Goal: Transaction & Acquisition: Purchase product/service

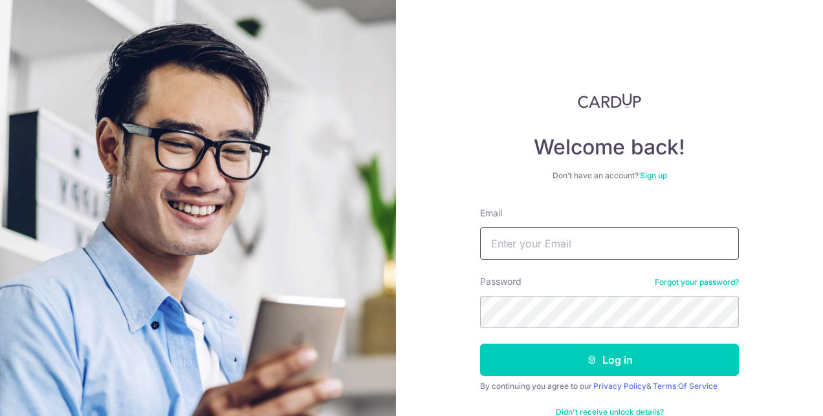
type input "[EMAIL_ADDRESS][DOMAIN_NAME]"
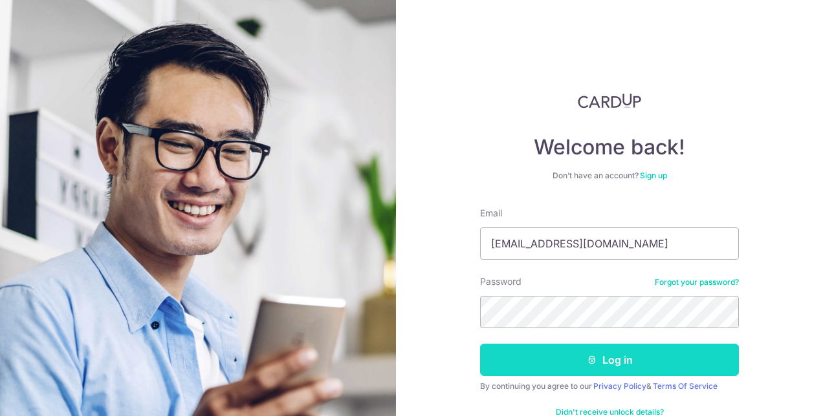
click at [710, 361] on button "Log in" at bounding box center [609, 360] width 259 height 32
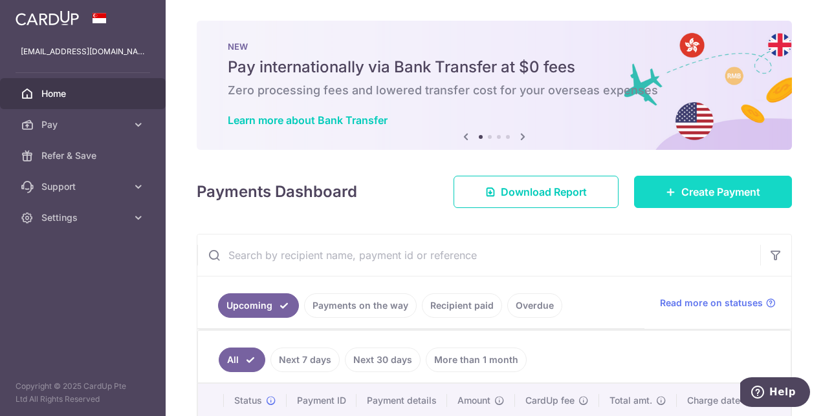
click at [664, 199] on link "Create Payment" at bounding box center [713, 192] width 158 height 32
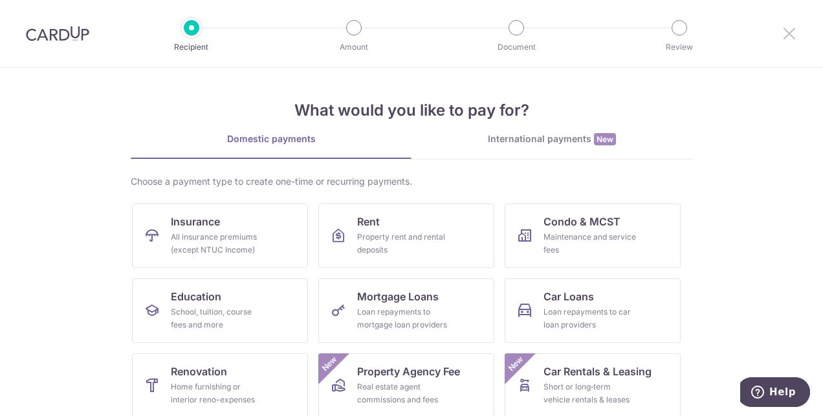
click at [789, 30] on icon at bounding box center [789, 33] width 16 height 16
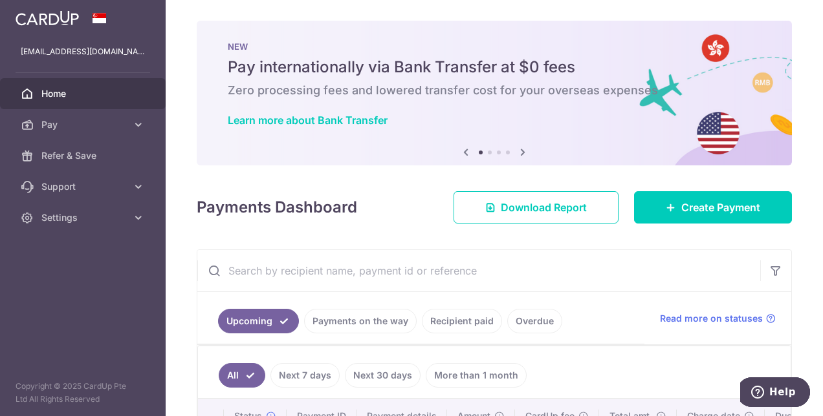
click at [481, 326] on link "Recipient paid" at bounding box center [462, 321] width 80 height 25
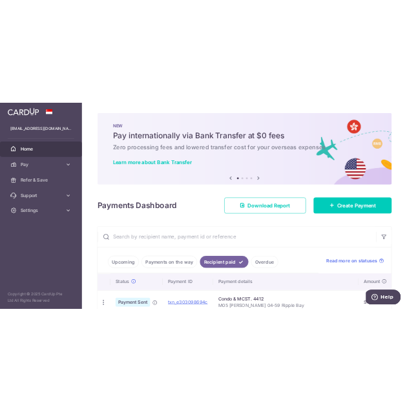
scroll to position [259, 0]
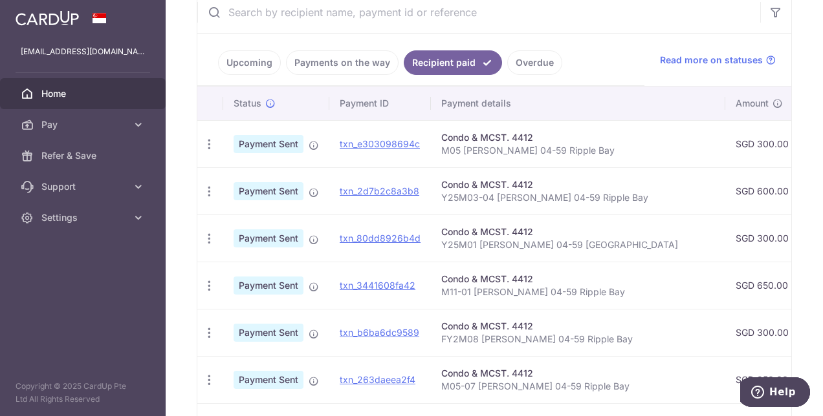
drag, startPoint x: 539, startPoint y: 138, endPoint x: 471, endPoint y: 140, distance: 67.9
click at [471, 140] on div "Condo & MCST. 4412" at bounding box center [578, 137] width 274 height 13
drag, startPoint x: 471, startPoint y: 140, endPoint x: 577, endPoint y: 151, distance: 106.0
click at [577, 151] on p "M05 Lee Rita 04-59 Ripple Bay" at bounding box center [578, 150] width 274 height 13
drag, startPoint x: 582, startPoint y: 152, endPoint x: 433, endPoint y: 142, distance: 149.7
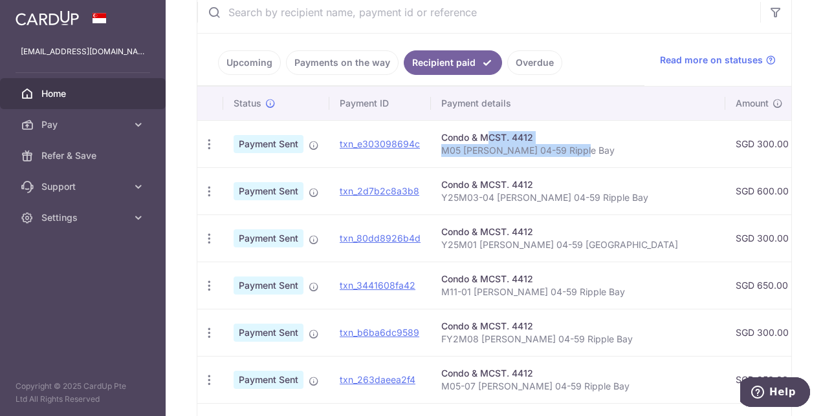
click at [433, 142] on td "Condo & MCST. 4412 M05 Lee Rita 04-59 Ripple Bay" at bounding box center [578, 143] width 294 height 47
copy td "Condo & MCST. 4412 M05 Lee Rita 04-59 Ripple Bay"
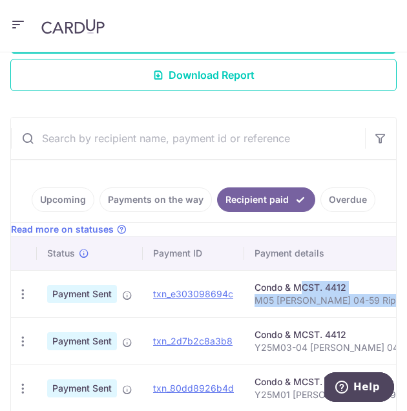
scroll to position [0, 0]
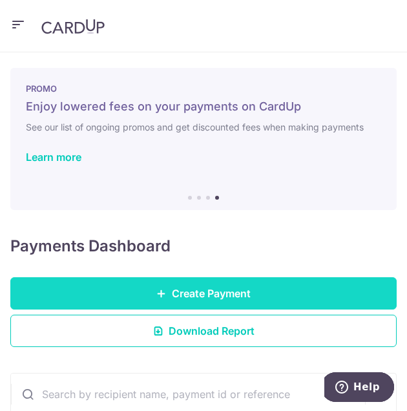
click at [230, 297] on span "Create Payment" at bounding box center [211, 294] width 79 height 16
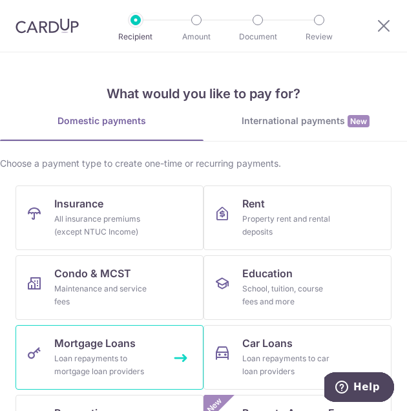
click at [125, 348] on span "Mortgage Loans" at bounding box center [94, 344] width 81 height 16
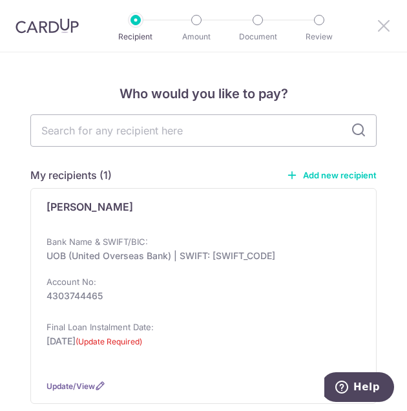
click at [377, 30] on icon at bounding box center [384, 25] width 16 height 16
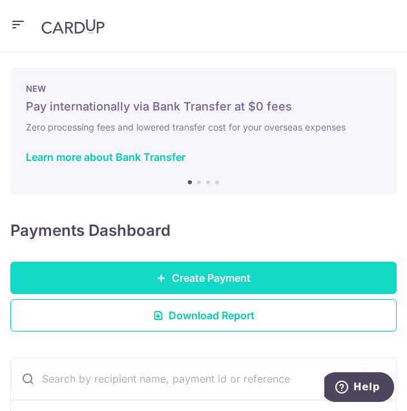
click at [193, 274] on span "Create Payment" at bounding box center [211, 278] width 79 height 16
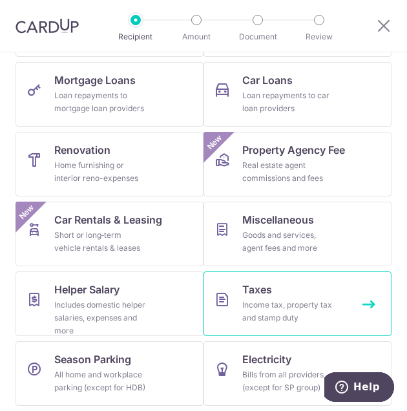
scroll to position [5, 0]
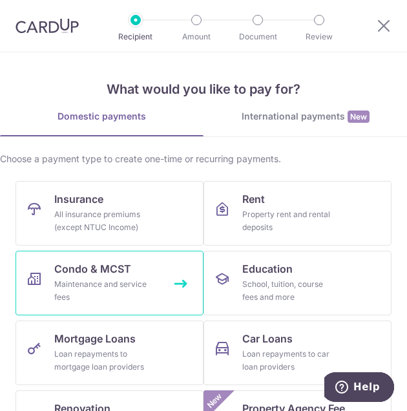
click at [86, 275] on span "Condo & MCST" at bounding box center [92, 269] width 77 height 16
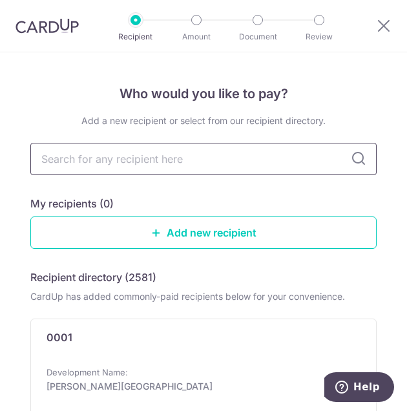
click at [197, 167] on input "text" at bounding box center [203, 159] width 347 height 32
type input "4412"
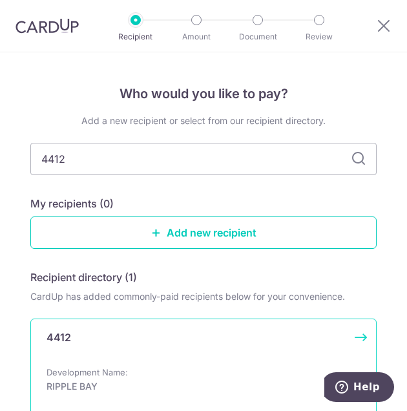
click at [111, 339] on div "4412" at bounding box center [196, 343] width 299 height 26
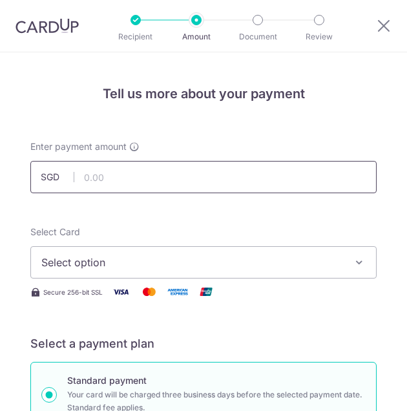
click at [138, 177] on input "text" at bounding box center [203, 177] width 347 height 32
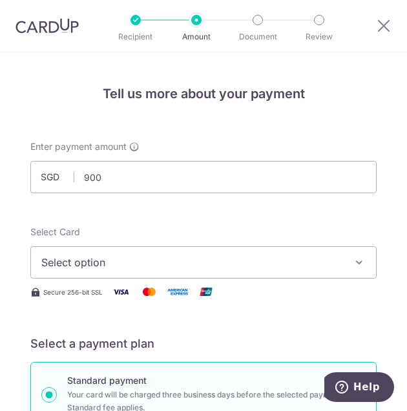
type input "900.00"
click at [213, 257] on div at bounding box center [203, 205] width 407 height 411
click at [245, 255] on span "Select option" at bounding box center [194, 263] width 307 height 16
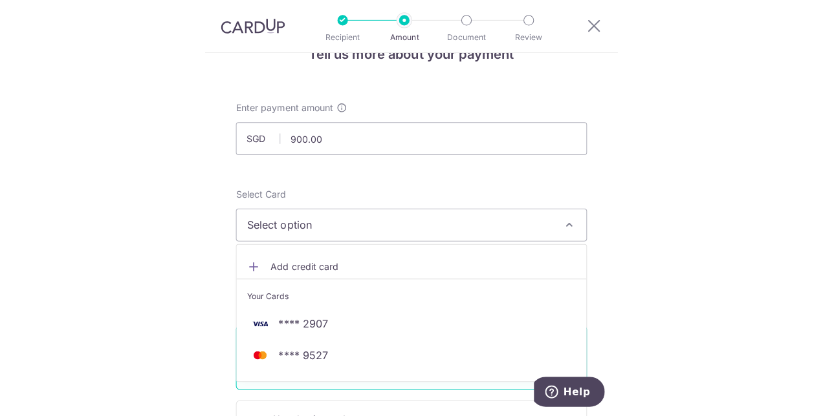
scroll to position [42, 0]
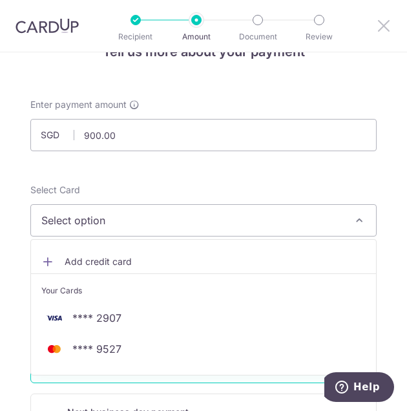
drag, startPoint x: 384, startPoint y: 14, endPoint x: 383, endPoint y: 22, distance: 7.8
click at [384, 16] on div at bounding box center [386, 26] width 41 height 52
click at [383, 22] on icon at bounding box center [384, 25] width 16 height 16
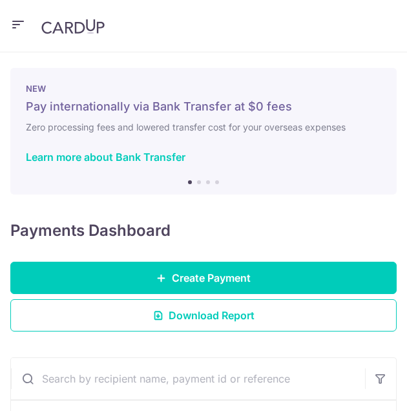
click at [17, 31] on icon "button" at bounding box center [18, 25] width 16 height 16
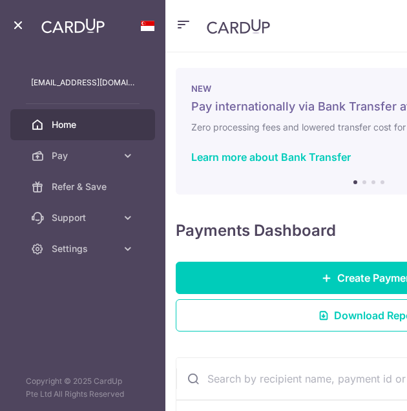
click at [293, 23] on header at bounding box center [369, 26] width 407 height 52
click at [18, 23] on icon "button" at bounding box center [18, 25] width 16 height 16
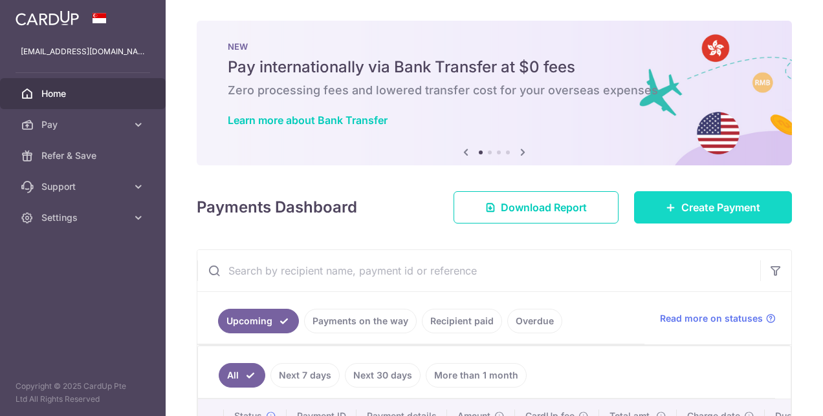
click at [407, 210] on span "Create Payment" at bounding box center [720, 208] width 79 height 16
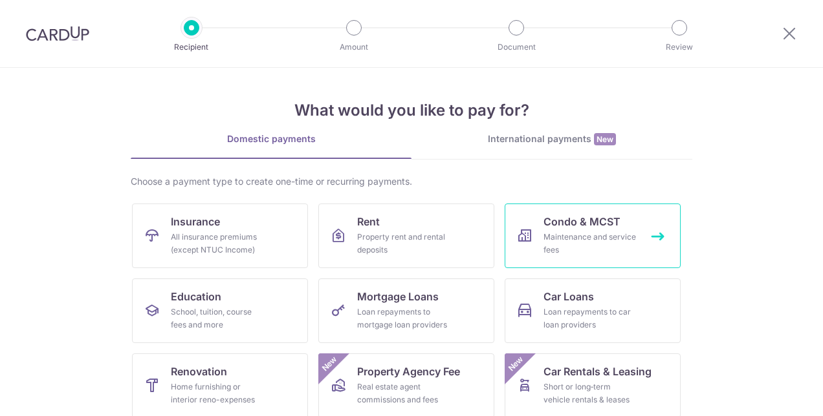
click at [407, 242] on div "Maintenance and service fees" at bounding box center [589, 244] width 93 height 26
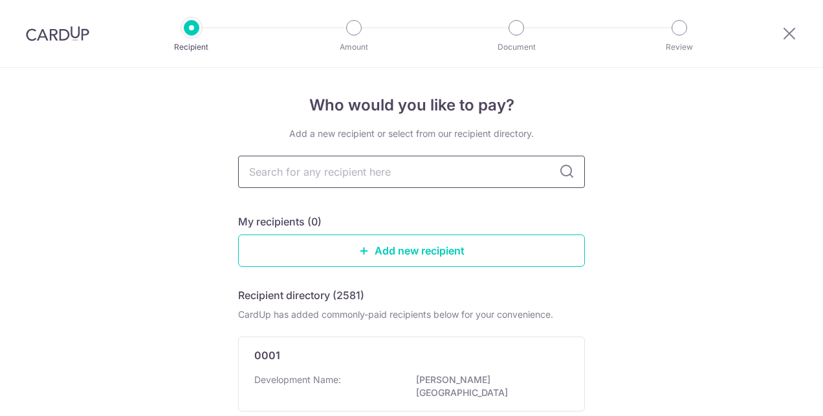
click at [352, 177] on input "text" at bounding box center [411, 172] width 347 height 32
type input "4412"
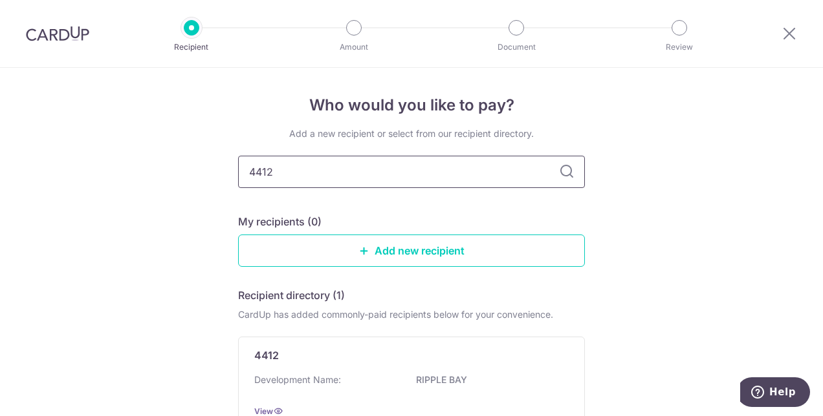
click at [365, 171] on input "4412" at bounding box center [411, 172] width 347 height 32
click at [371, 362] on div "4412" at bounding box center [403, 356] width 299 height 16
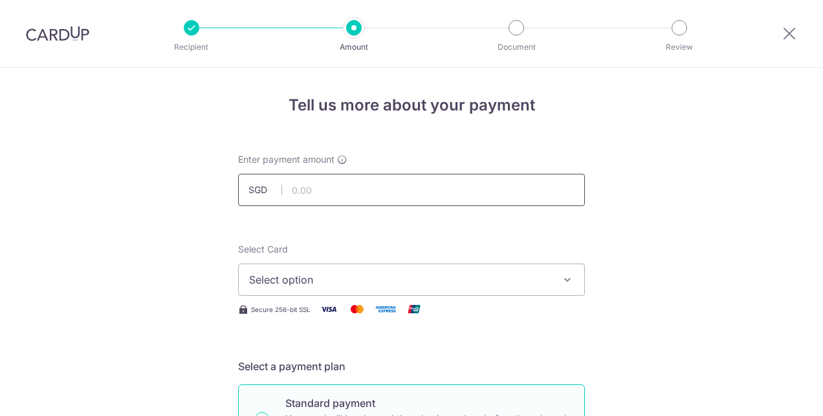
click at [339, 188] on input "text" at bounding box center [411, 190] width 347 height 32
type input "900.00"
click at [380, 264] on button "Select option" at bounding box center [411, 280] width 347 height 32
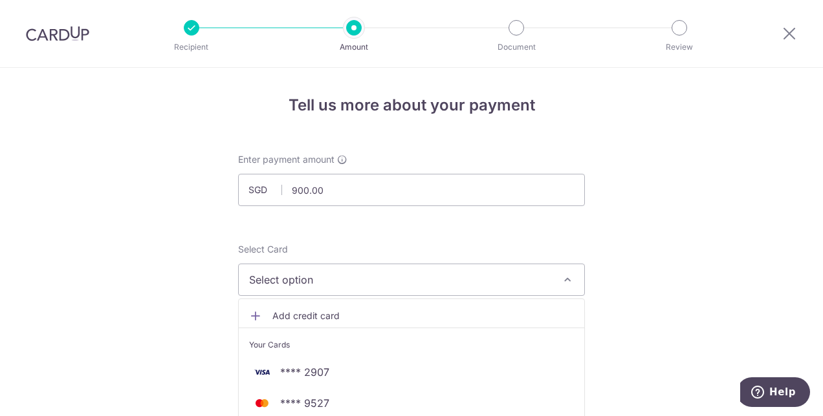
scroll to position [259, 0]
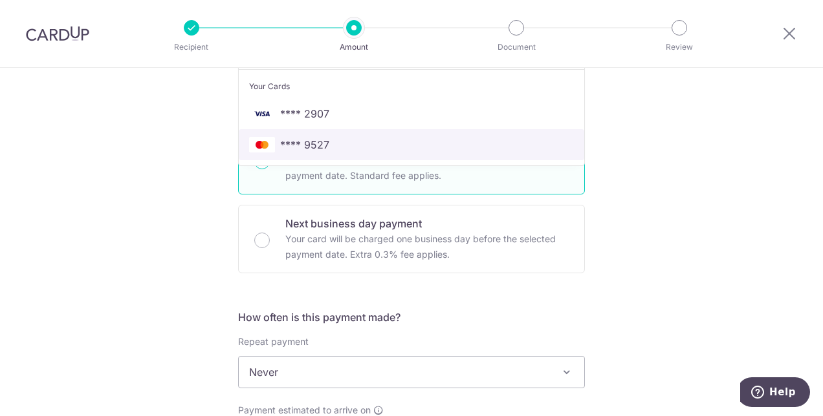
click at [314, 147] on span "**** 9527" at bounding box center [304, 145] width 49 height 16
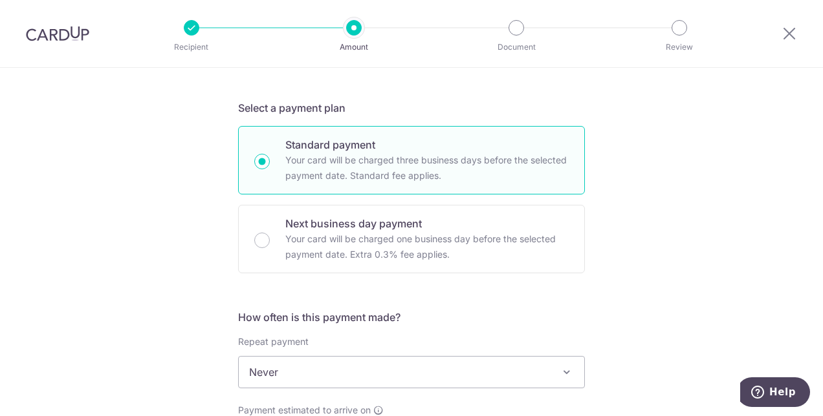
scroll to position [517, 0]
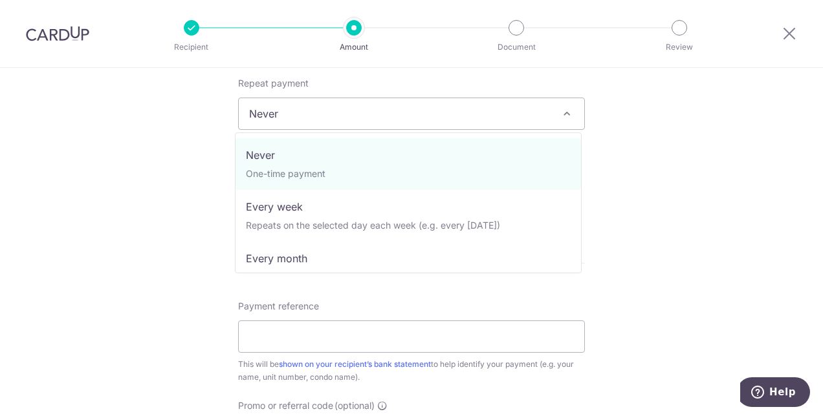
click at [383, 117] on span "Never" at bounding box center [411, 113] width 345 height 31
click at [643, 136] on div "Tell us more about your payment Enter payment amount SGD 900.00 900.00 Select C…" at bounding box center [411, 136] width 823 height 1170
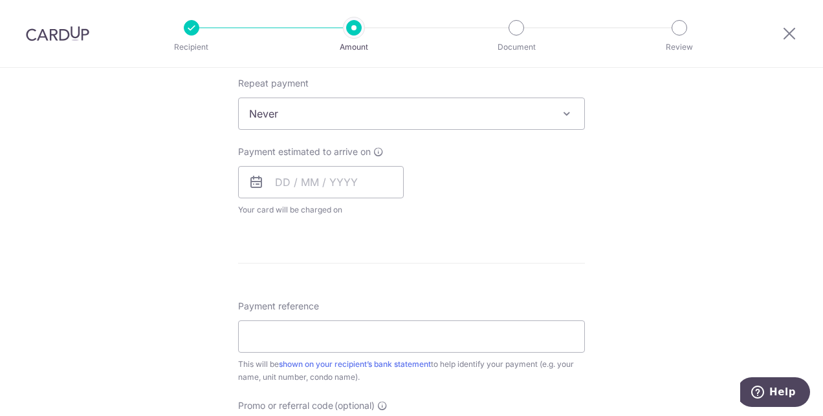
click at [456, 118] on span "Never" at bounding box center [411, 113] width 345 height 31
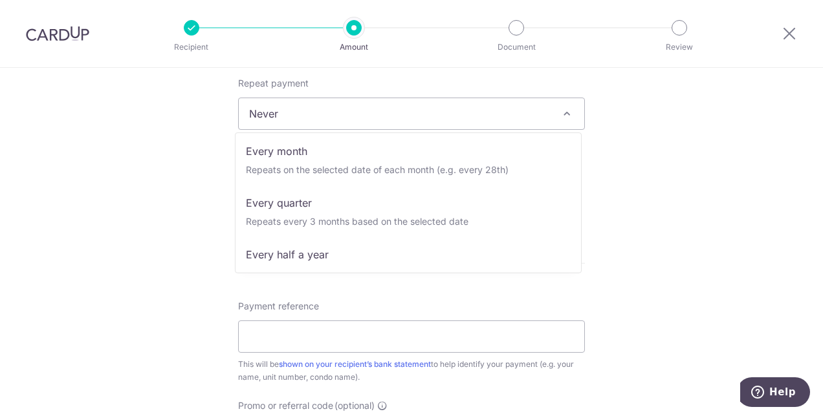
scroll to position [109, 0]
click at [682, 221] on div "Tell us more about your payment Enter payment amount SGD 900.00 900.00 Select C…" at bounding box center [411, 136] width 823 height 1170
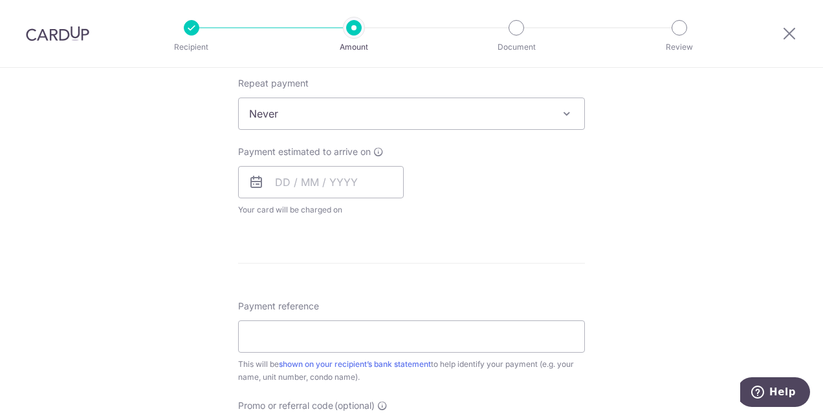
click at [565, 107] on span at bounding box center [567, 114] width 16 height 16
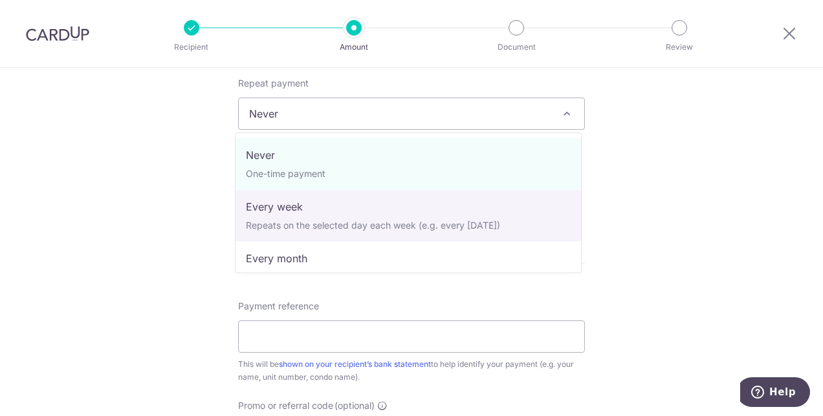
scroll to position [129, 0]
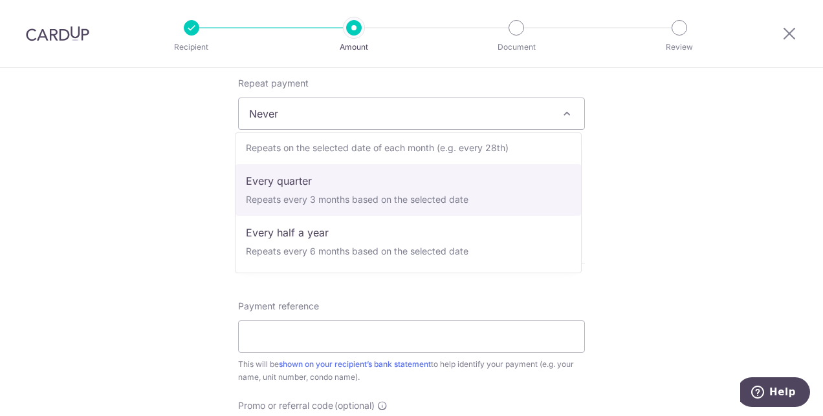
select select "4"
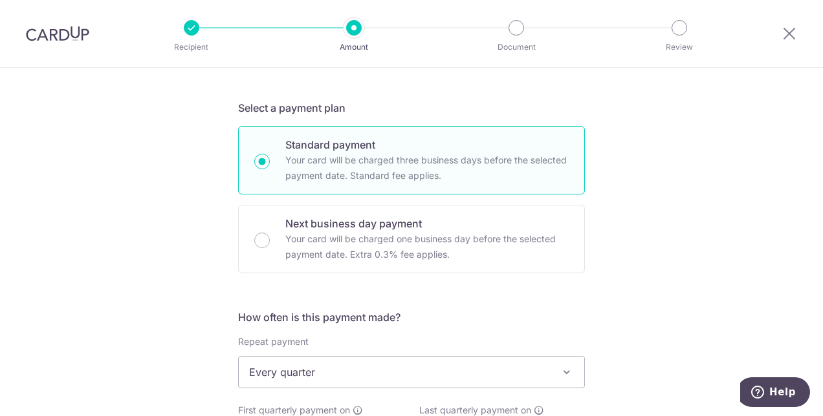
scroll to position [517, 0]
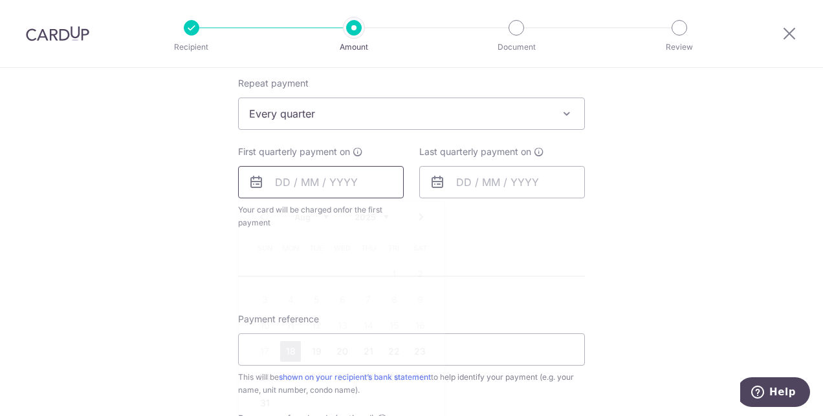
click at [301, 184] on input "text" at bounding box center [321, 182] width 166 height 32
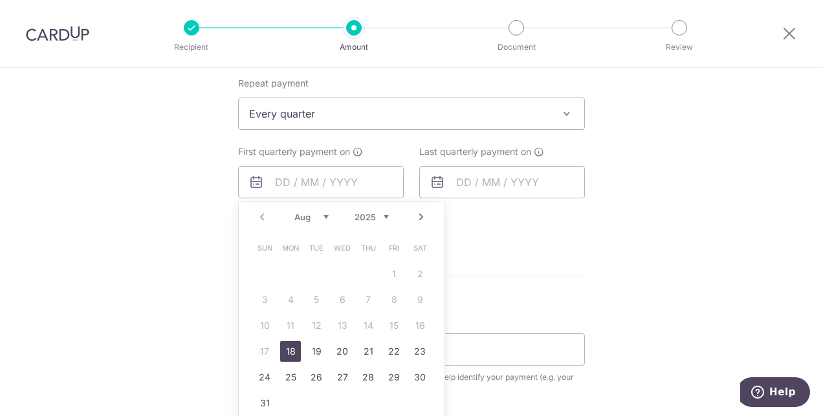
drag, startPoint x: 288, startPoint y: 352, endPoint x: 456, endPoint y: 255, distance: 194.1
click at [288, 352] on link "18" at bounding box center [290, 351] width 21 height 21
type input "[DATE]"
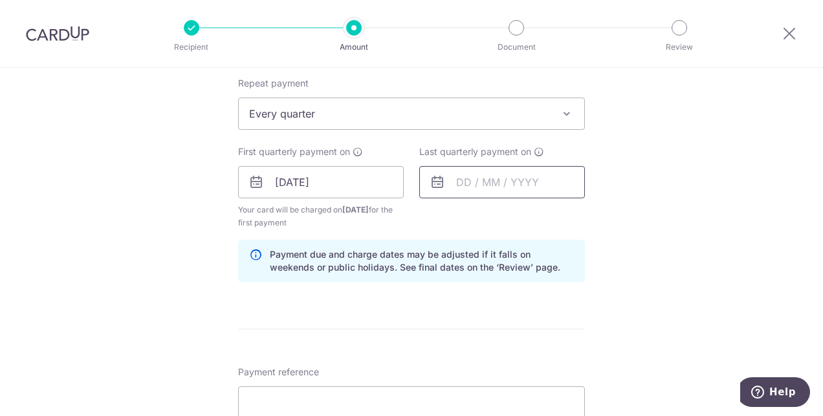
click at [526, 177] on input "text" at bounding box center [502, 182] width 166 height 32
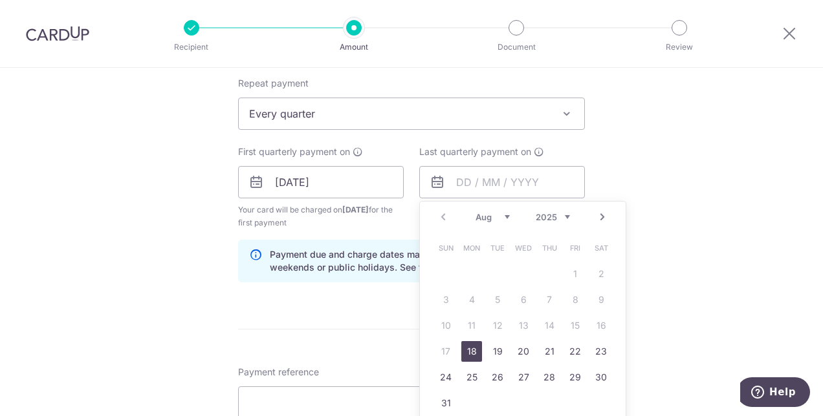
click at [680, 197] on div "Tell us more about your payment Enter payment amount SGD 900.00 900.00 Select C…" at bounding box center [411, 169] width 823 height 1236
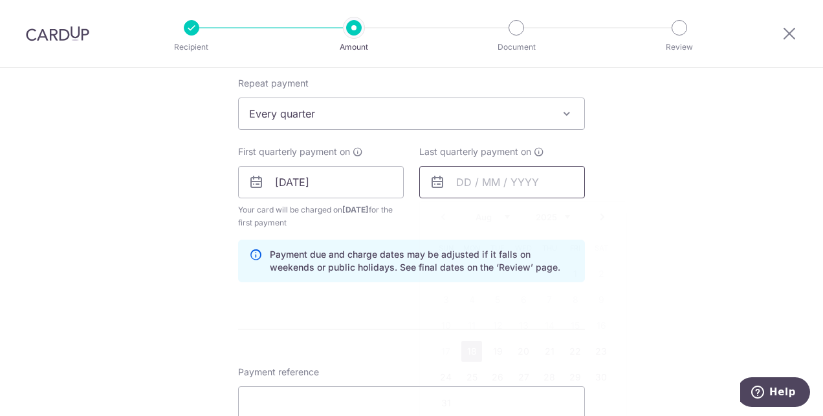
click at [541, 182] on input "text" at bounding box center [502, 182] width 166 height 32
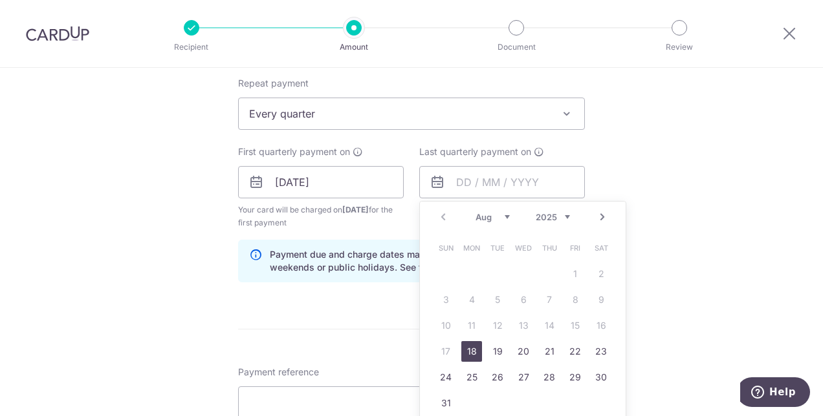
click at [504, 219] on select "Aug Sep Oct Nov Dec" at bounding box center [492, 217] width 34 height 10
click at [492, 221] on select "Aug Sep Oct Nov Dec" at bounding box center [492, 217] width 34 height 10
click at [557, 215] on select "2025 2026 2027 2028 2029 2030 2031 2032 2033 2034 2035" at bounding box center [552, 217] width 34 height 10
click at [488, 219] on select "Jan Feb Mar Apr May Jun Jul Aug Sep Oct Nov Dec" at bounding box center [492, 217] width 34 height 10
click at [474, 379] on link "26" at bounding box center [471, 377] width 21 height 21
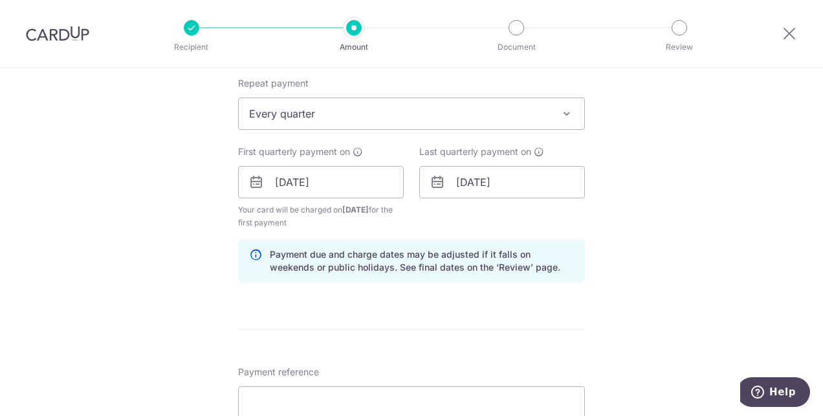
click at [660, 220] on div "Tell us more about your payment Enter payment amount SGD 900.00 900.00 Select C…" at bounding box center [411, 169] width 823 height 1236
click at [513, 188] on input "26/01/2026" at bounding box center [502, 182] width 166 height 32
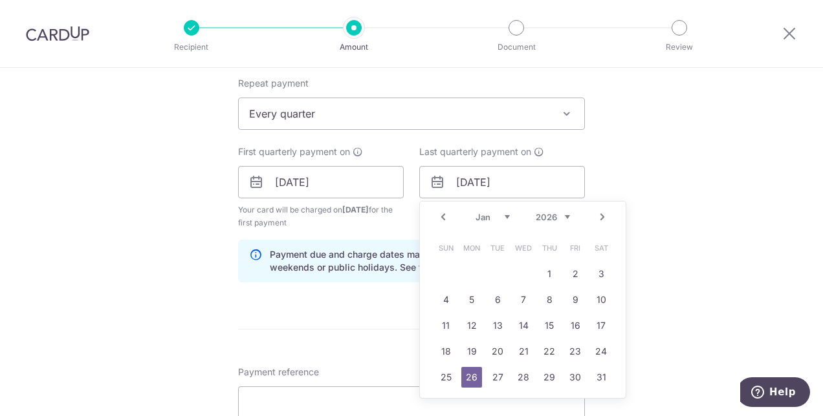
click at [539, 217] on select "2025 2026 2027 2028 2029 2030 2031 2032 2033 2034 2035" at bounding box center [552, 217] width 34 height 10
click at [484, 217] on select "Aug Sep Oct Nov Dec" at bounding box center [492, 217] width 34 height 10
click at [521, 378] on link "26" at bounding box center [523, 377] width 21 height 21
type input "26/11/2025"
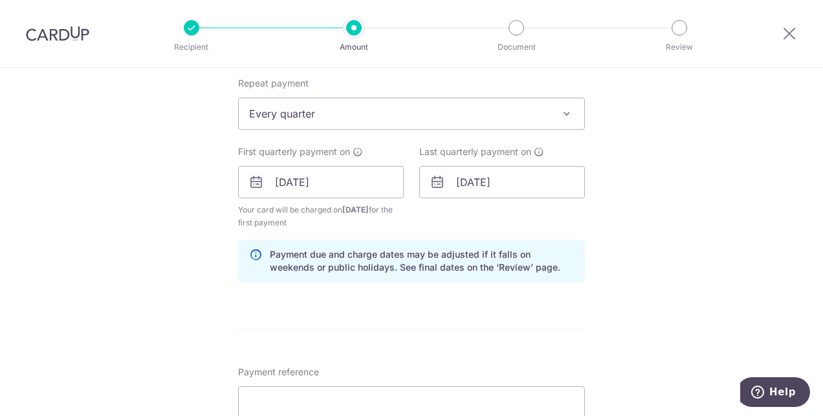
click at [674, 231] on div "Tell us more about your payment Enter payment amount SGD 900.00 900.00 Select C…" at bounding box center [411, 169] width 823 height 1236
click at [586, 281] on div "Tell us more about your payment Enter payment amount SGD 900.00 900.00 Select C…" at bounding box center [411, 169] width 823 height 1236
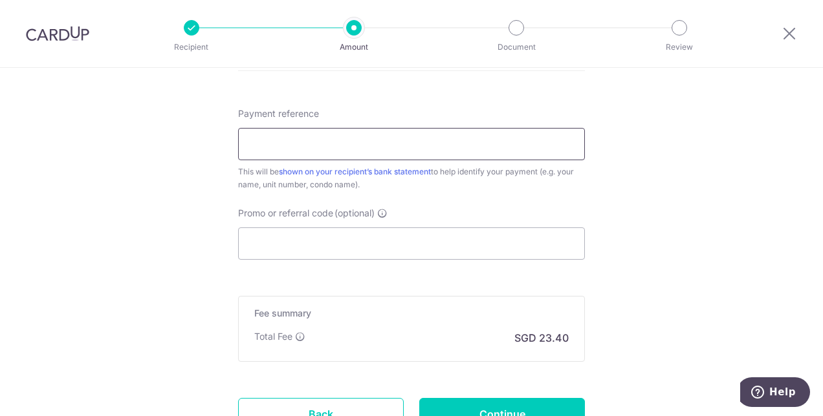
click at [356, 145] on input "Payment reference" at bounding box center [411, 144] width 347 height 32
click at [340, 151] on input "M05 Lee Rita 04-59 Ripple Bay" at bounding box center [411, 144] width 347 height 32
click at [424, 144] on input "M05 Lee Rita 04-59 Ripple Bay" at bounding box center [411, 144] width 347 height 32
click at [266, 145] on input "M05 Lee Rita 04-59 Ripple Bay" at bounding box center [411, 144] width 347 height 32
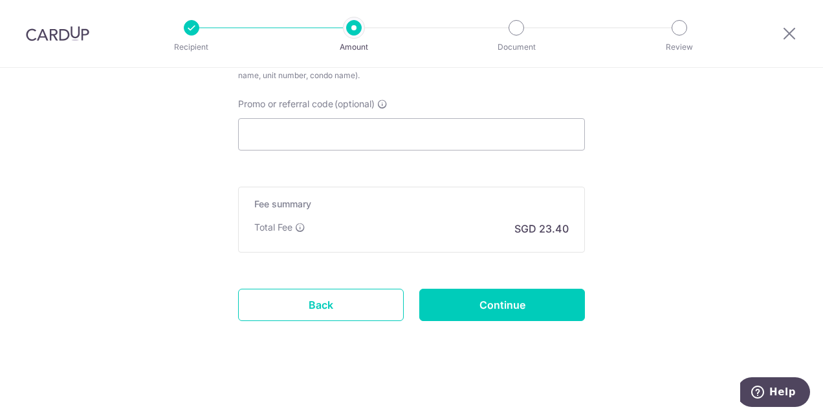
scroll to position [887, 0]
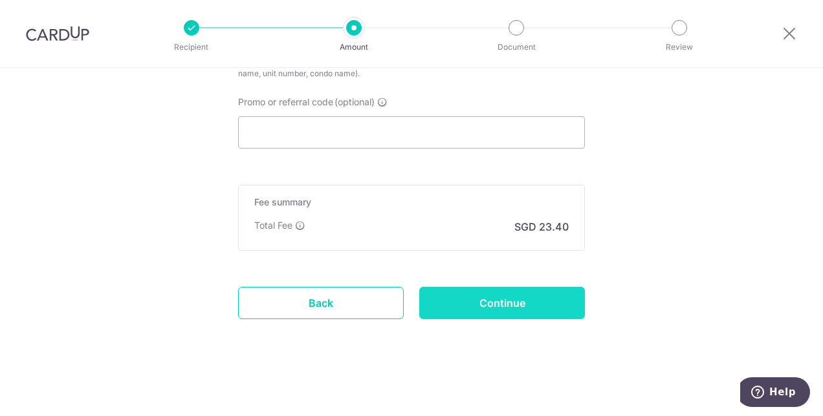
type input "M06-8 [PERSON_NAME] 04-59 Ripple Bay"
click at [528, 306] on input "Continue" at bounding box center [502, 303] width 166 height 32
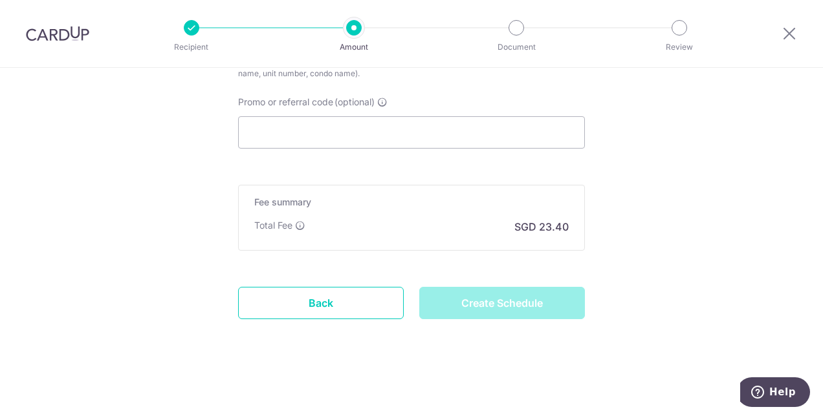
type input "Create Schedule"
click at [526, 310] on div "Create Schedule" at bounding box center [501, 303] width 181 height 32
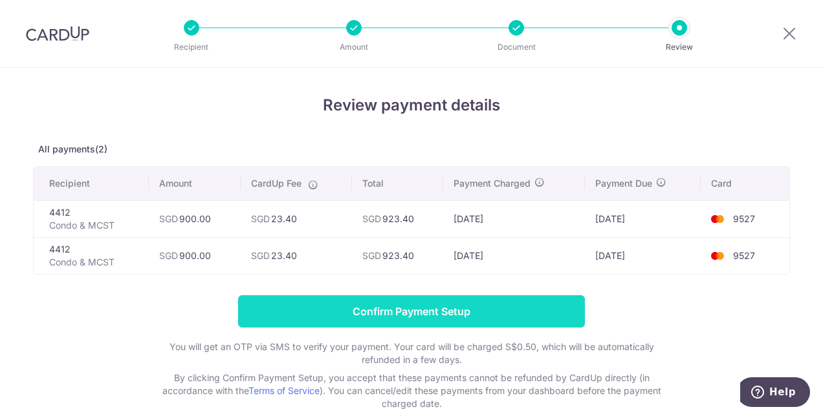
click at [439, 309] on input "Confirm Payment Setup" at bounding box center [411, 312] width 347 height 32
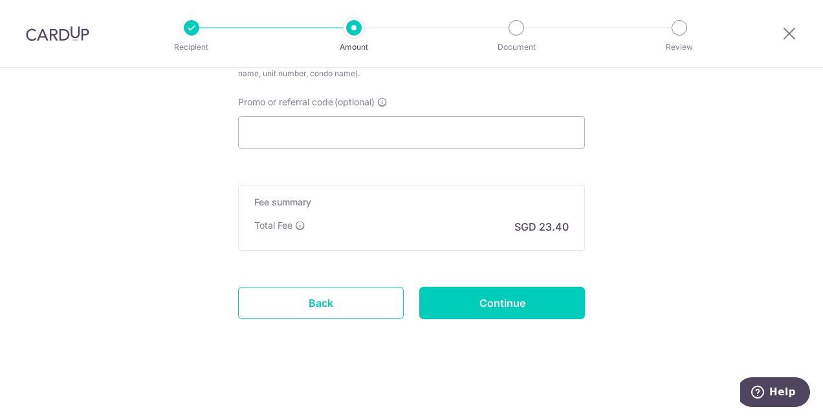
scroll to position [616, 0]
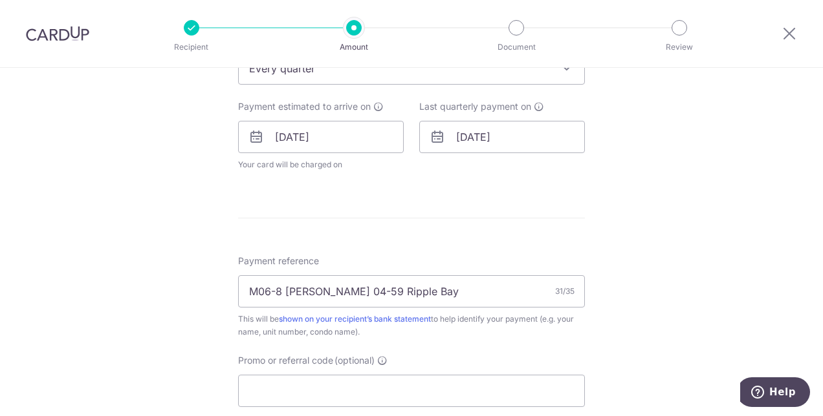
click at [608, 333] on div "Tell us more about your payment Enter payment amount SGD 900.00 900.00 Unable t…" at bounding box center [411, 63] width 823 height 1223
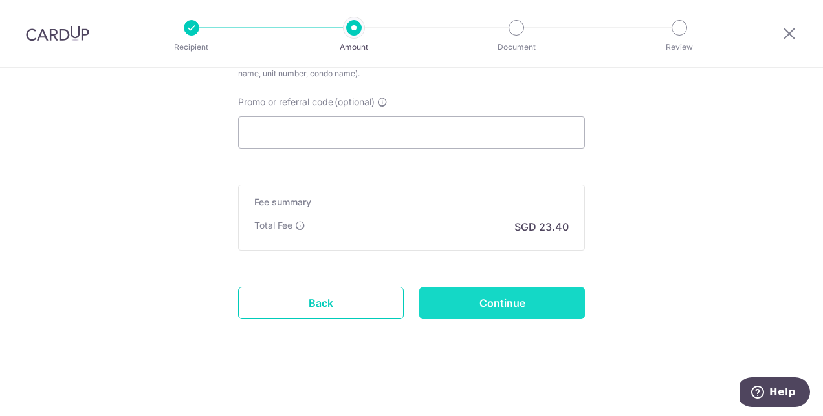
click at [532, 305] on input "Continue" at bounding box center [502, 303] width 166 height 32
type input "Update Schedule"
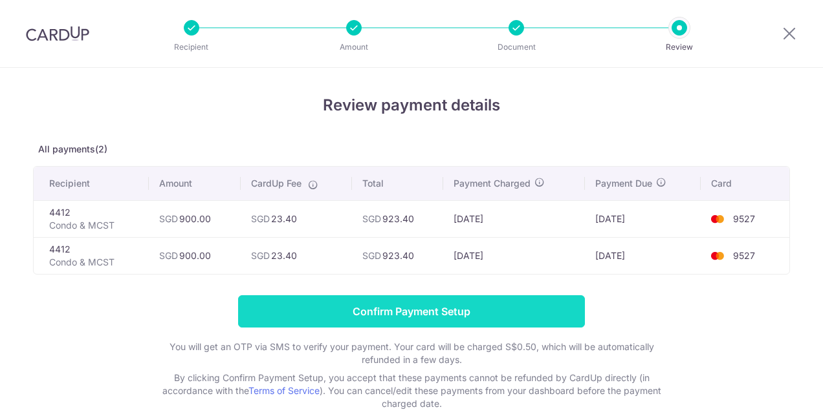
click at [480, 321] on input "Confirm Payment Setup" at bounding box center [411, 312] width 347 height 32
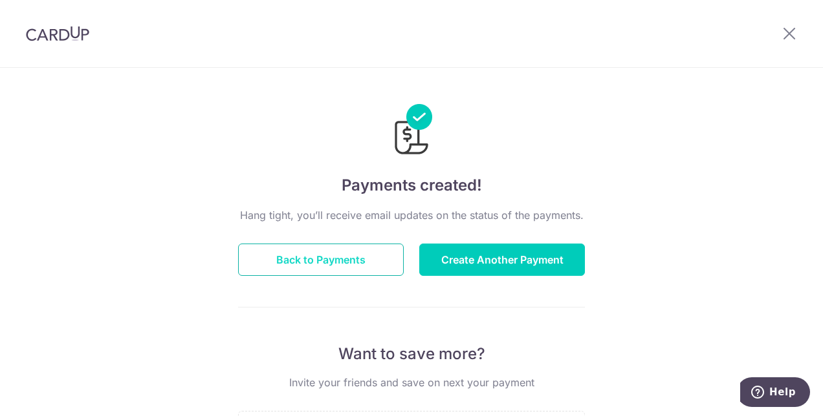
click at [343, 265] on button "Back to Payments" at bounding box center [321, 260] width 166 height 32
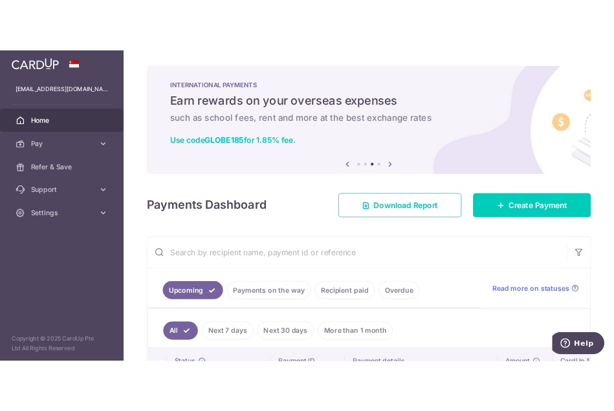
scroll to position [181, 0]
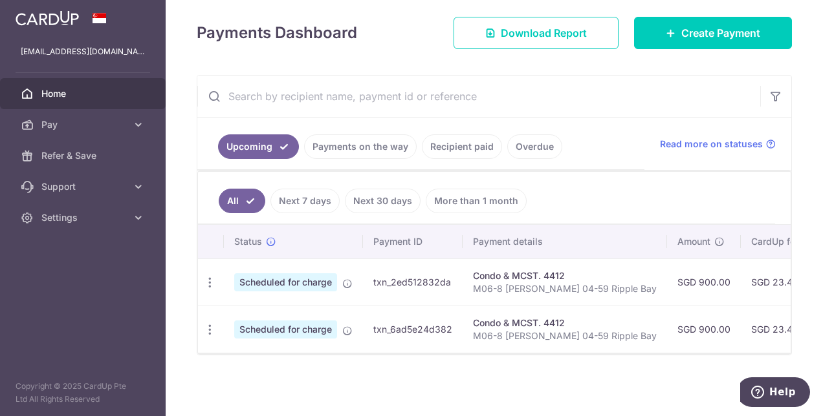
click at [517, 91] on input "text" at bounding box center [478, 96] width 563 height 41
click at [407, 381] on div "× Pause Schedule Pause all future payments in this series Pause just this one p…" at bounding box center [494, 208] width 657 height 416
